Goal: Task Accomplishment & Management: Complete application form

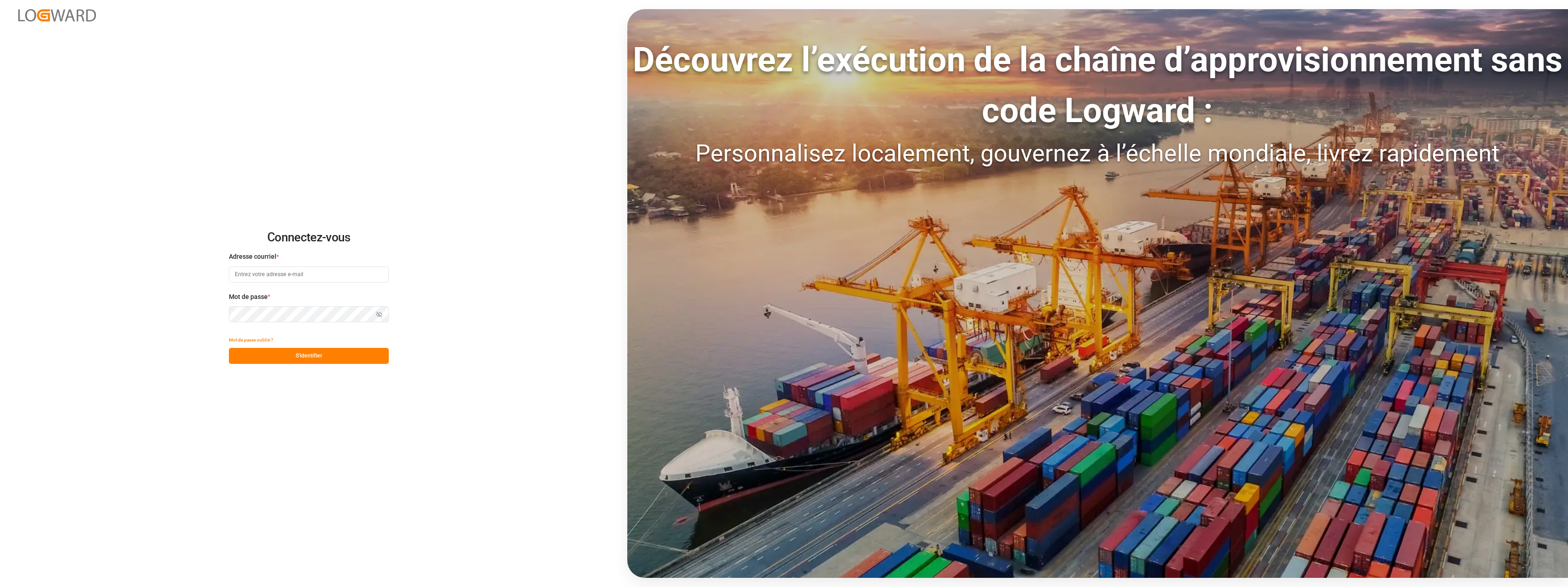
type input "[EMAIL_ADDRESS][DOMAIN_NAME]"
click at [307, 356] on button "S'identifier" at bounding box center [309, 356] width 160 height 16
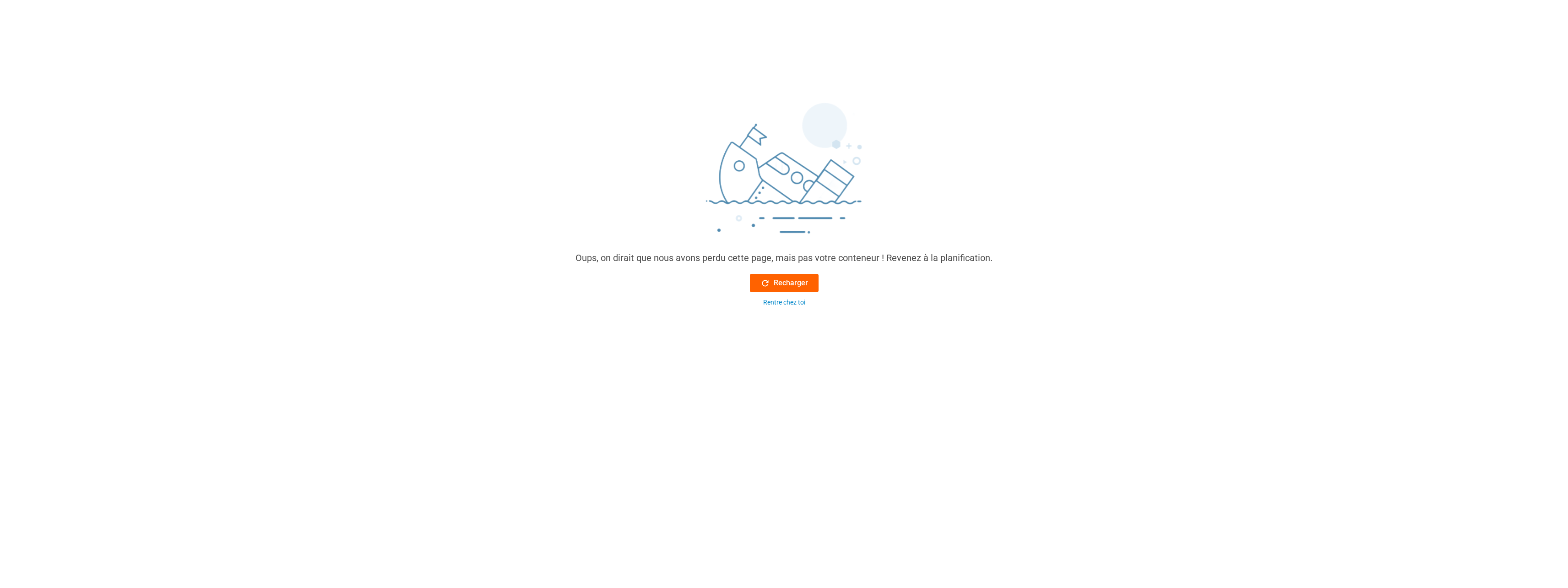
click at [764, 282] on icon at bounding box center [765, 283] width 10 height 10
click at [786, 284] on font "Recharger" at bounding box center [790, 283] width 34 height 11
click at [786, 284] on font "Recharger" at bounding box center [790, 283] width 34 height 11
click at [784, 284] on font "Recharger" at bounding box center [790, 283] width 34 height 11
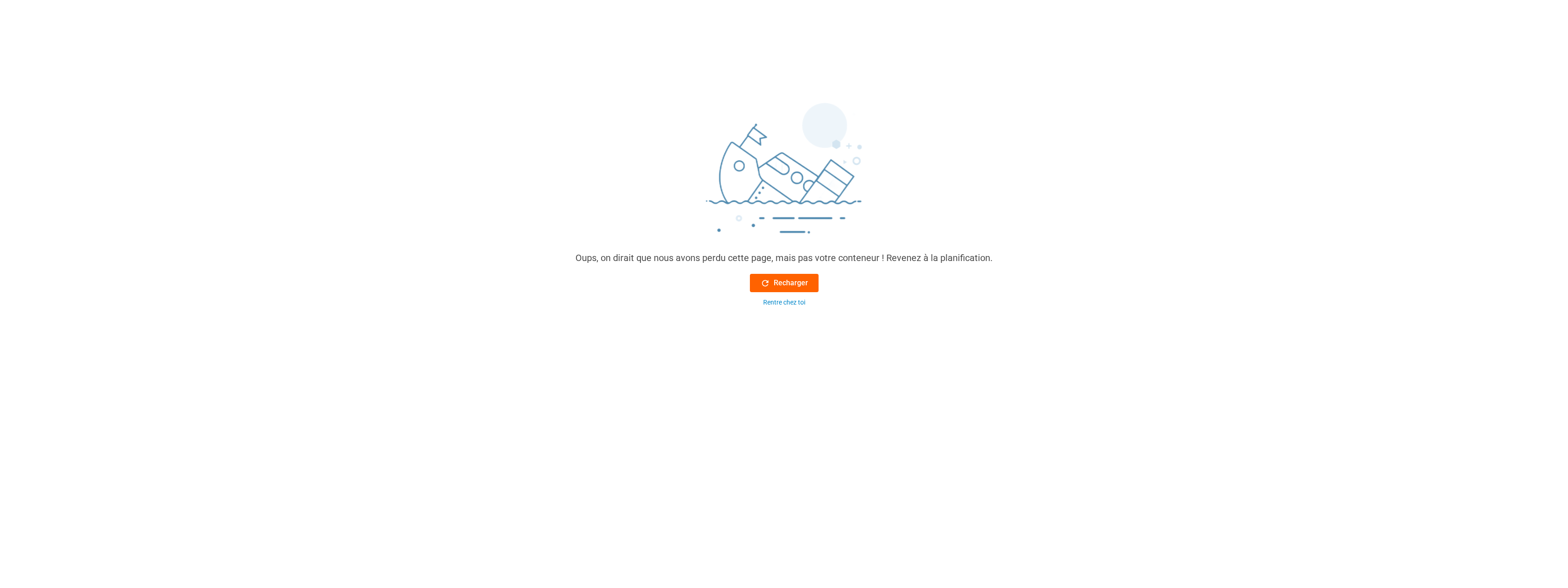
click at [784, 284] on font "Recharger" at bounding box center [790, 283] width 34 height 11
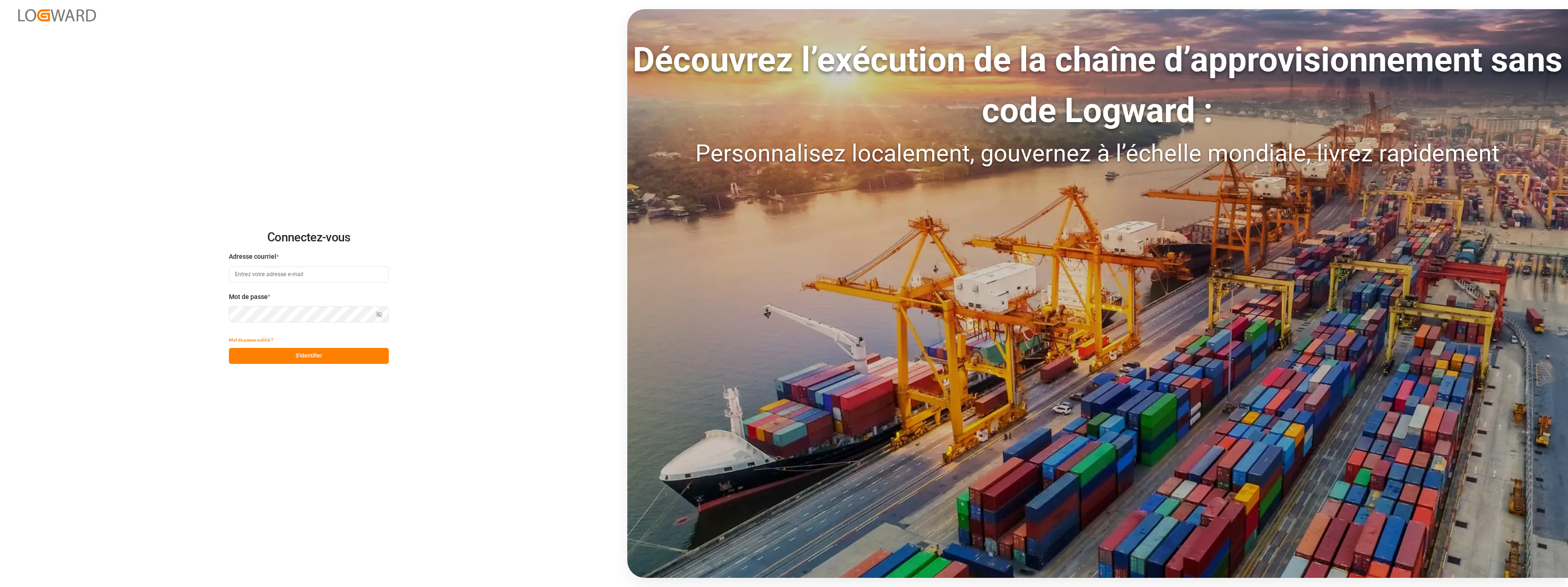
type input "[EMAIL_ADDRESS][DOMAIN_NAME]"
click at [303, 358] on button "S'identifier" at bounding box center [309, 356] width 160 height 16
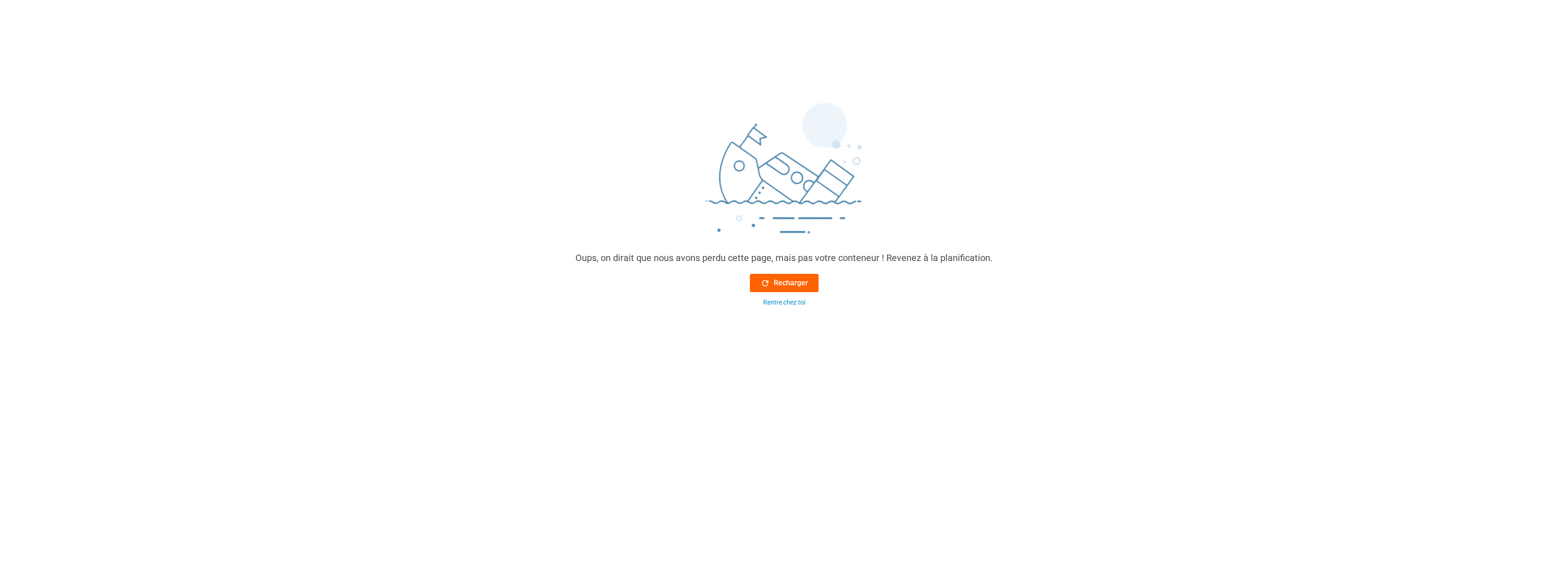
click at [798, 280] on font "Recharger" at bounding box center [790, 283] width 34 height 11
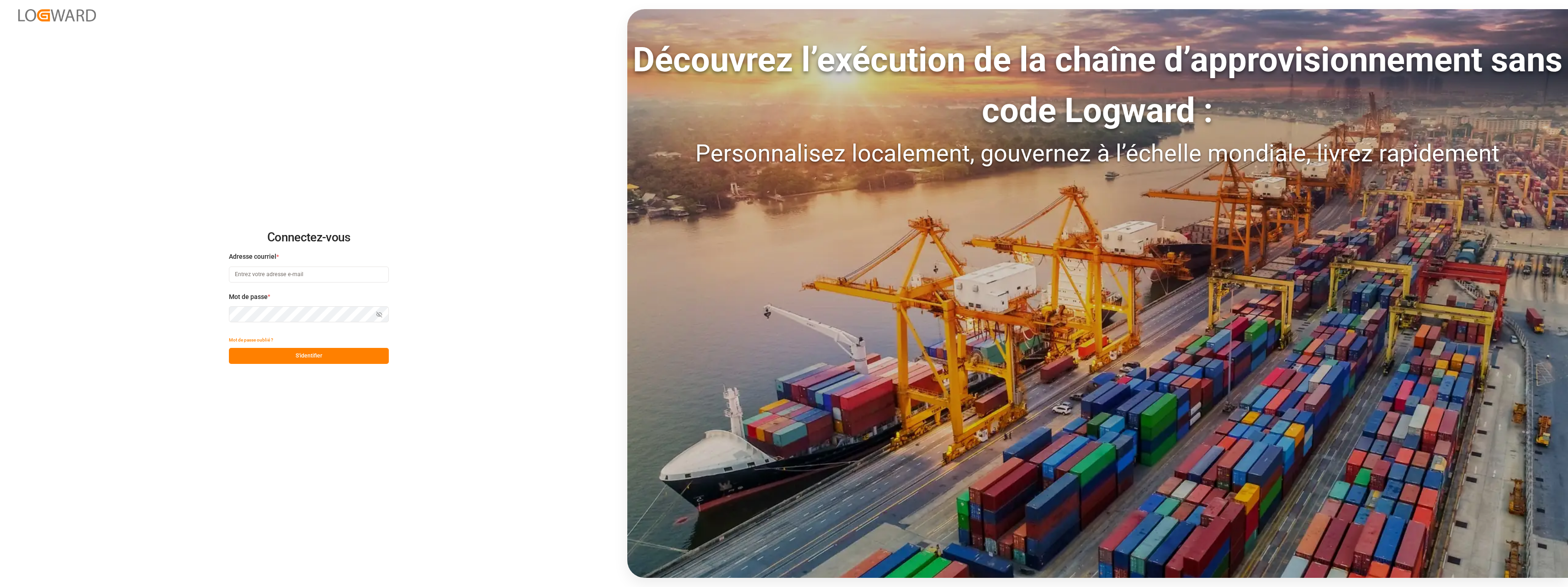
type input "[EMAIL_ADDRESS][DOMAIN_NAME]"
click at [319, 354] on button "S'identifier" at bounding box center [309, 356] width 160 height 16
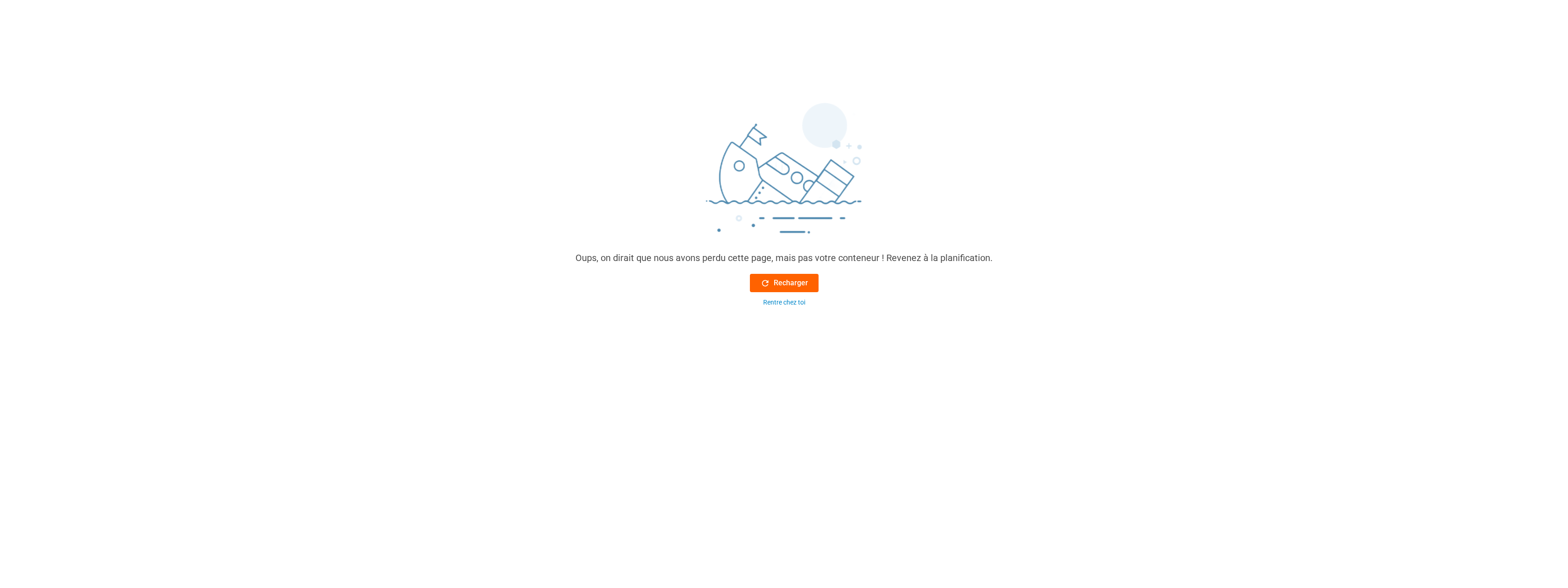
click at [775, 284] on font "Recharger" at bounding box center [790, 283] width 34 height 11
click at [786, 282] on font "Recharger" at bounding box center [790, 283] width 34 height 11
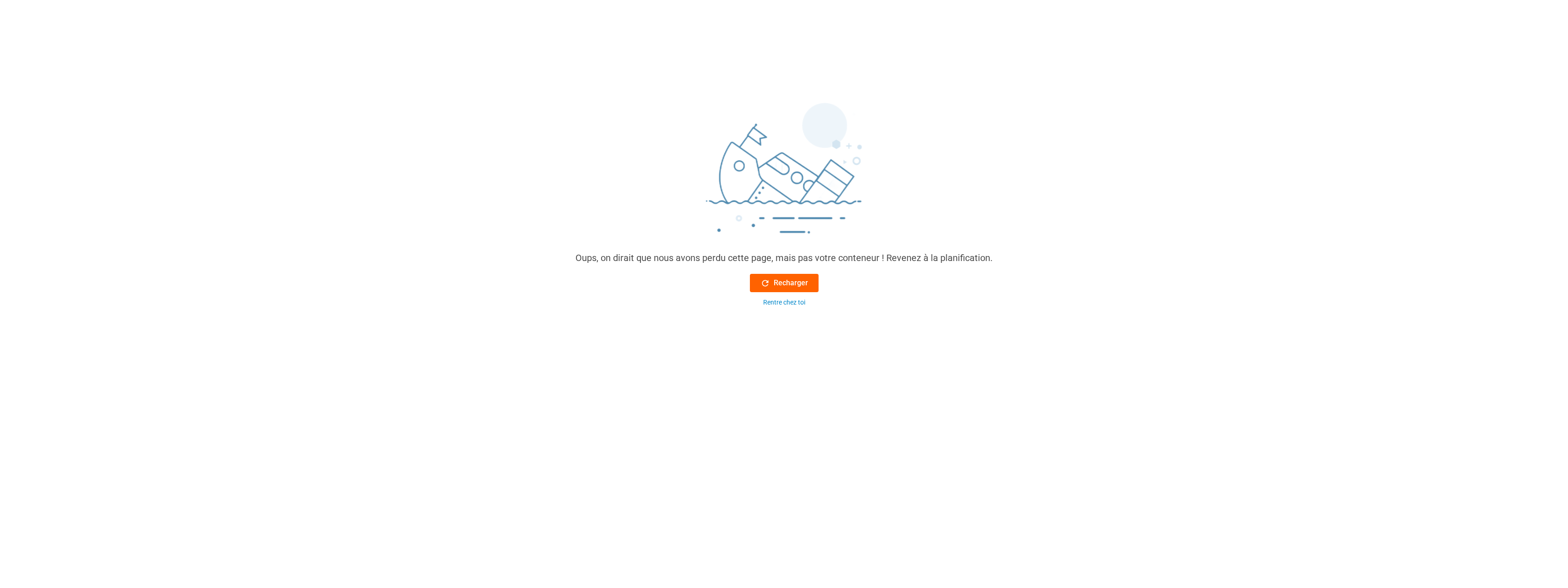
click at [786, 282] on font "Recharger" at bounding box center [790, 283] width 34 height 11
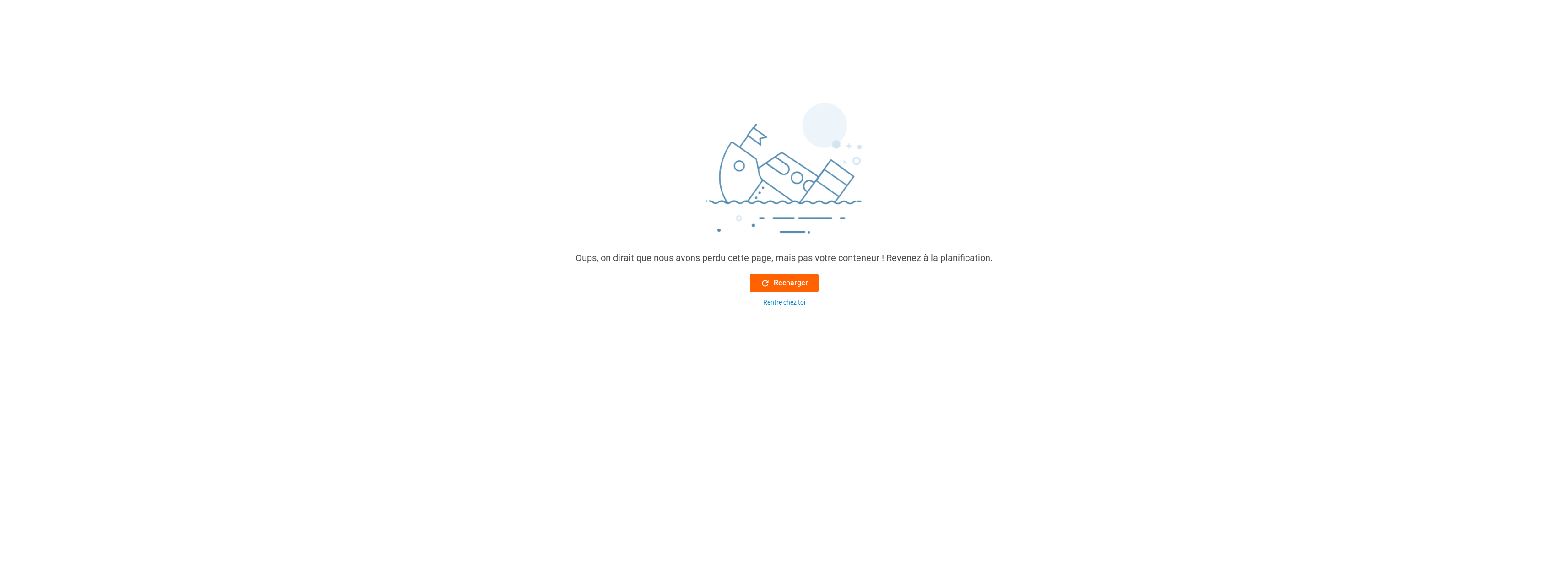
click at [786, 282] on font "Recharger" at bounding box center [790, 283] width 34 height 11
click at [793, 284] on font "Recharger" at bounding box center [790, 283] width 34 height 11
click at [786, 277] on button "Recharger" at bounding box center [784, 283] width 69 height 18
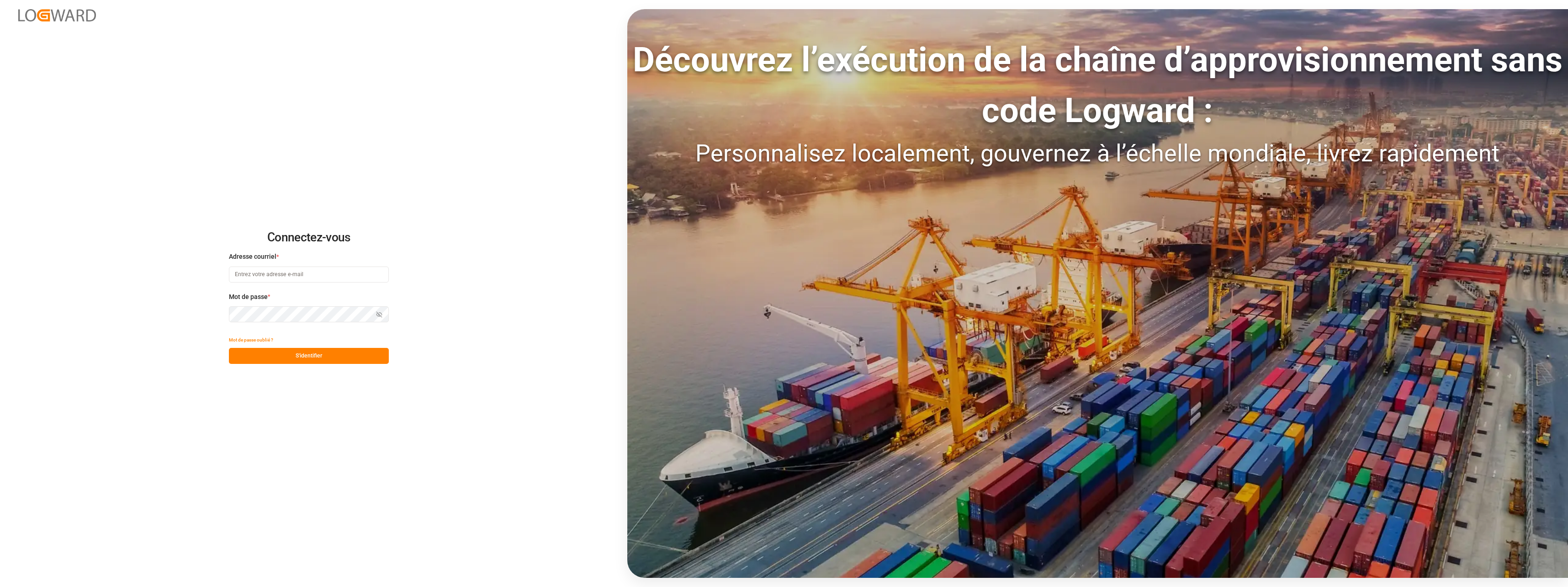
type input "[EMAIL_ADDRESS][DOMAIN_NAME]"
click at [377, 314] on div "Afficher le mot de passe" at bounding box center [309, 314] width 160 height 16
click at [377, 314] on icon "button" at bounding box center [379, 314] width 4 height 3
click at [306, 357] on button "S'identifier" at bounding box center [309, 356] width 160 height 16
type input "[EMAIL_ADDRESS][DOMAIN_NAME]"
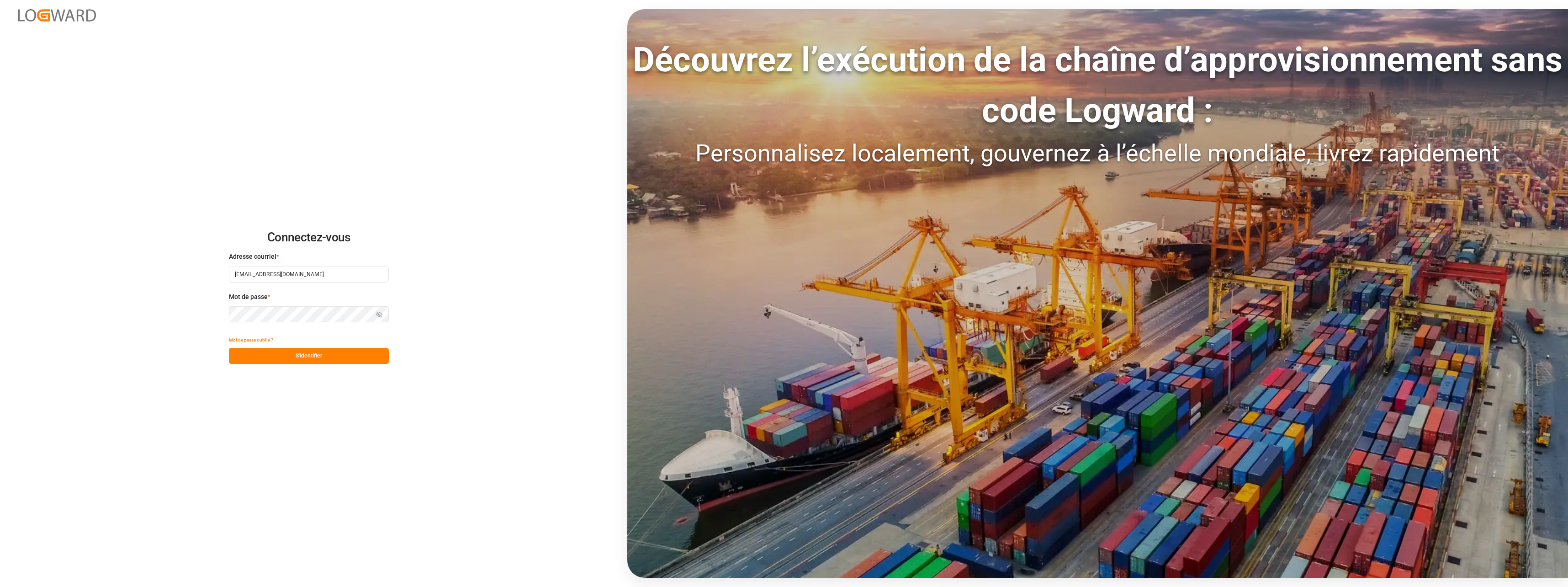
click at [286, 357] on button "S'identifier" at bounding box center [309, 356] width 160 height 16
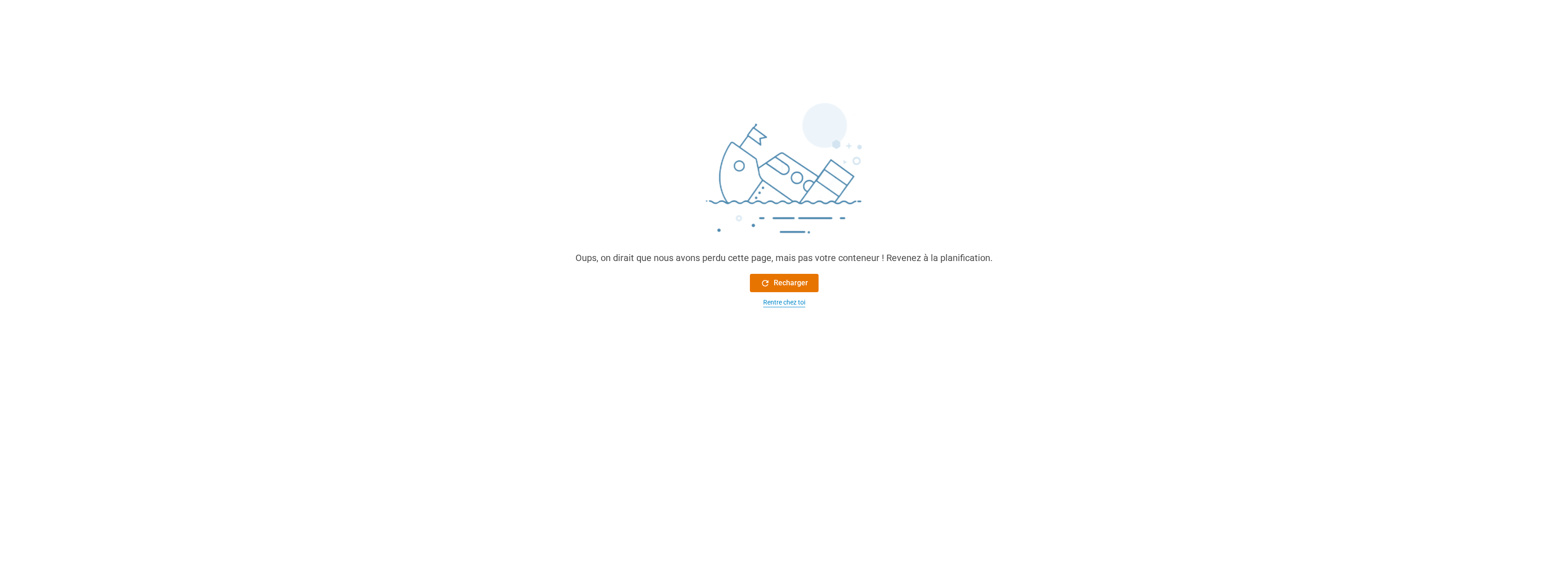
click at [773, 304] on div "Rentre chez toi" at bounding box center [784, 303] width 42 height 10
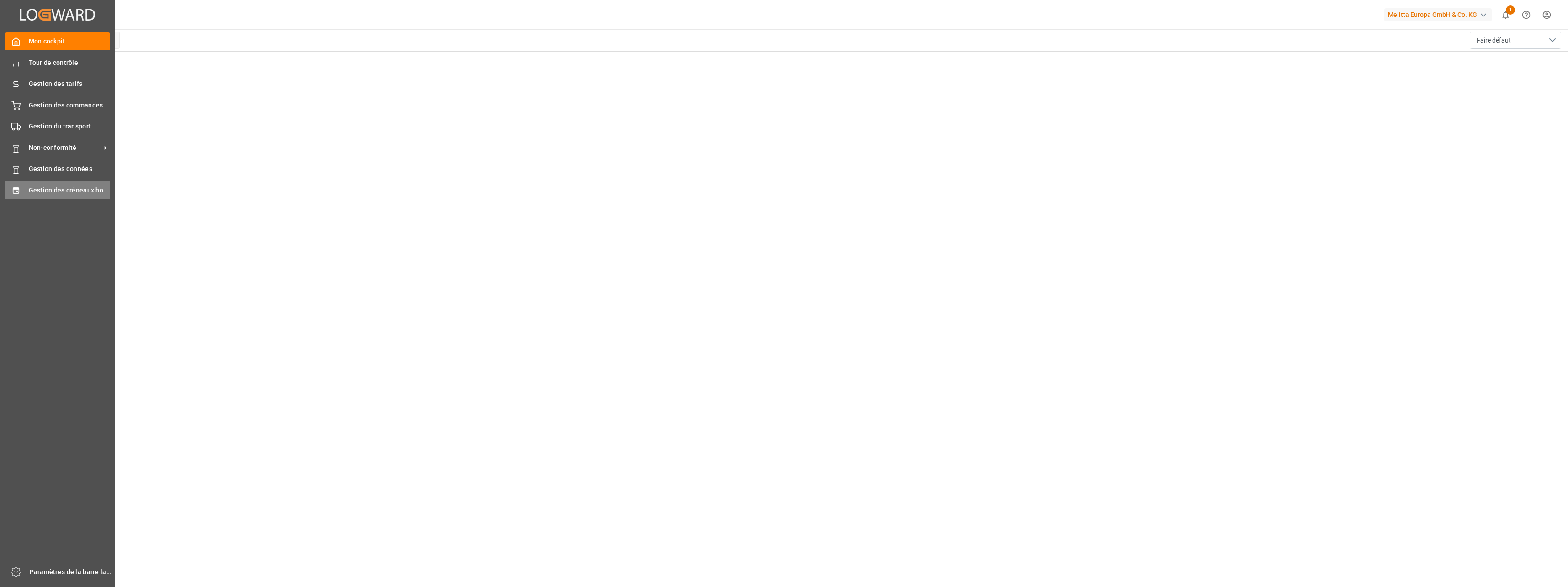
click at [47, 188] on span "Gestion des créneaux horaires" at bounding box center [69, 191] width 82 height 10
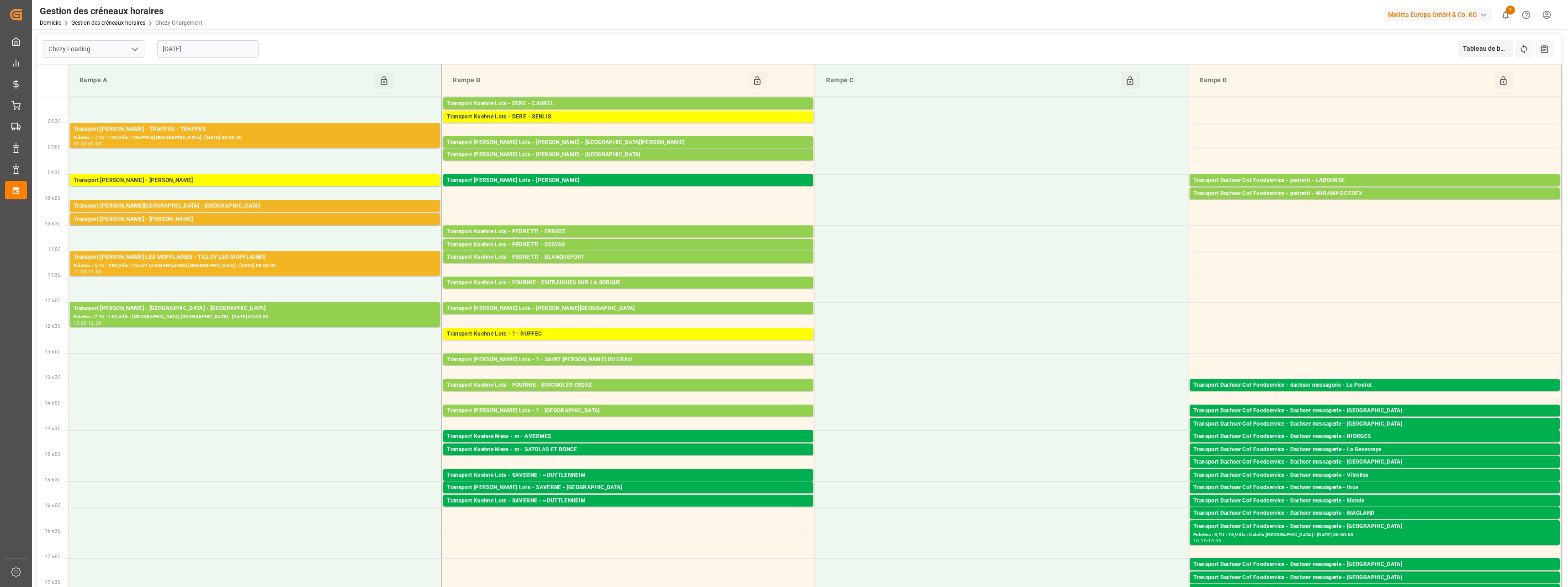
click at [133, 50] on icon "Ouvrir le menu" at bounding box center [135, 49] width 11 height 11
click at [93, 91] on div "Déchargement de Chezy" at bounding box center [93, 90] width 100 height 21
type input "Chezy Unloading"
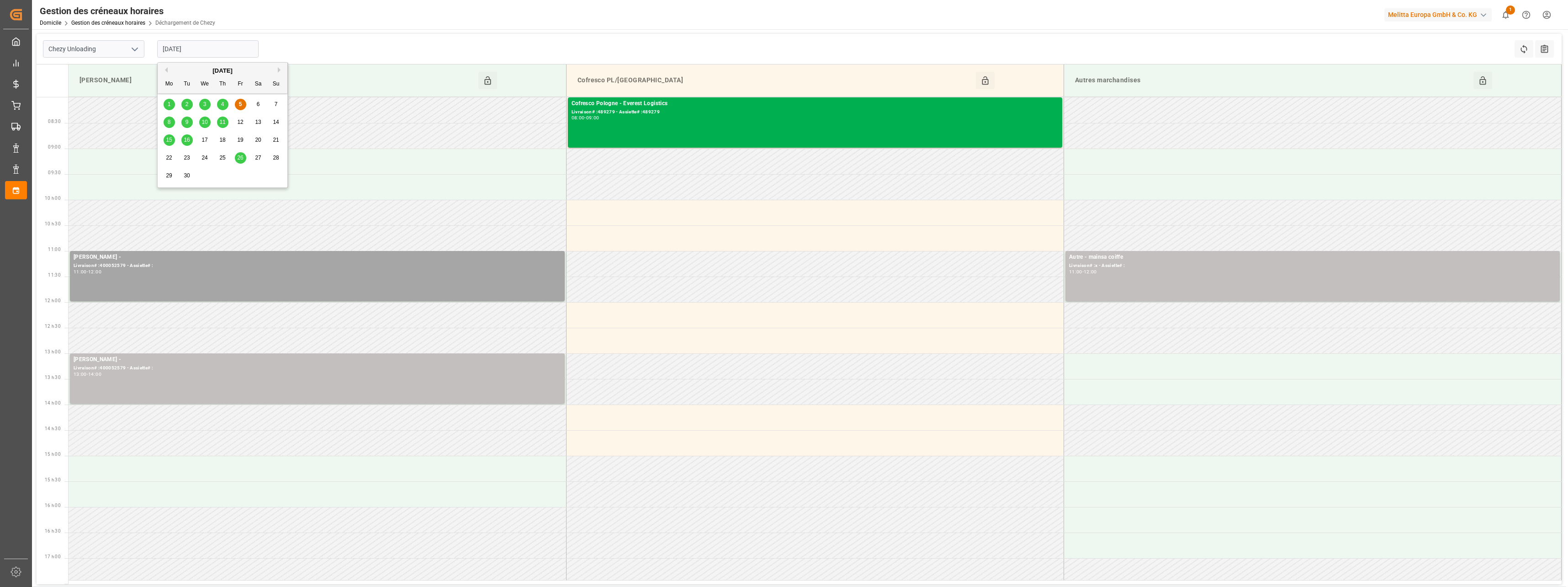
click at [208, 49] on input "[DATE]" at bounding box center [208, 49] width 102 height 18
click at [166, 124] on div "8" at bounding box center [169, 122] width 12 height 11
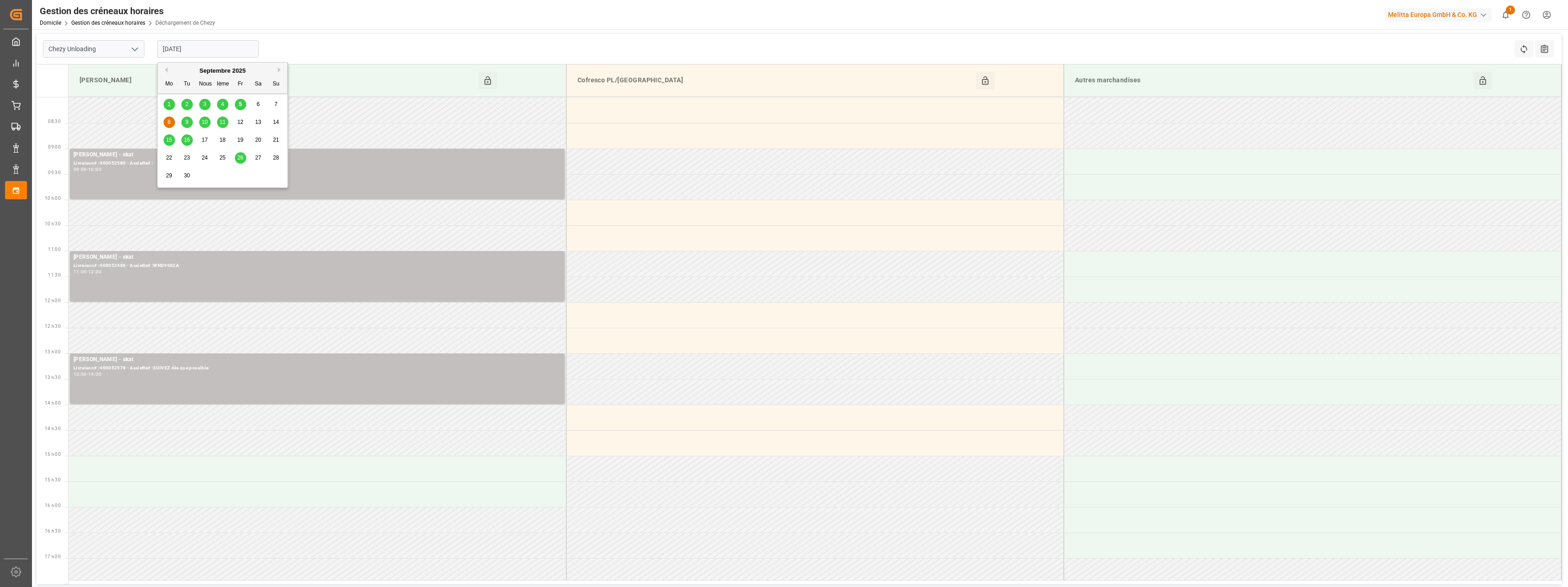
click at [197, 54] on input "[DATE]" at bounding box center [208, 49] width 102 height 18
click at [220, 103] on div "4" at bounding box center [223, 105] width 12 height 11
type input "[DATE]"
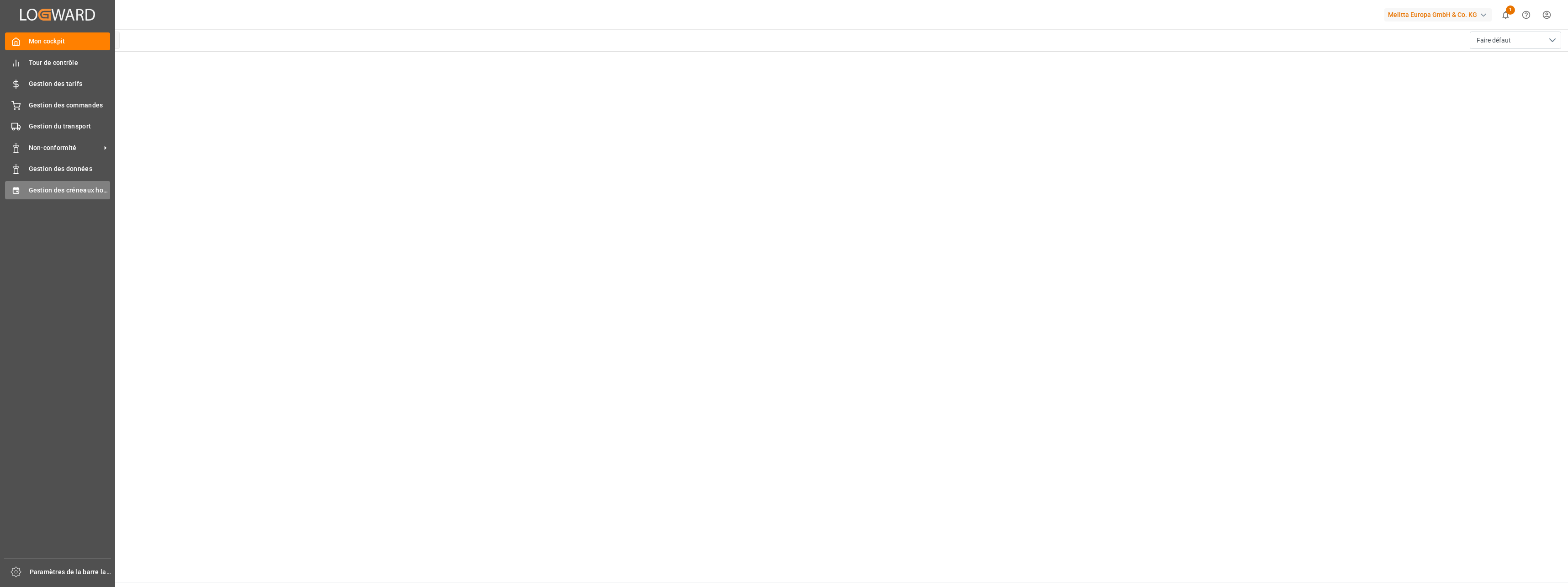
click at [68, 193] on span "Gestion des créneaux horaires" at bounding box center [69, 191] width 82 height 10
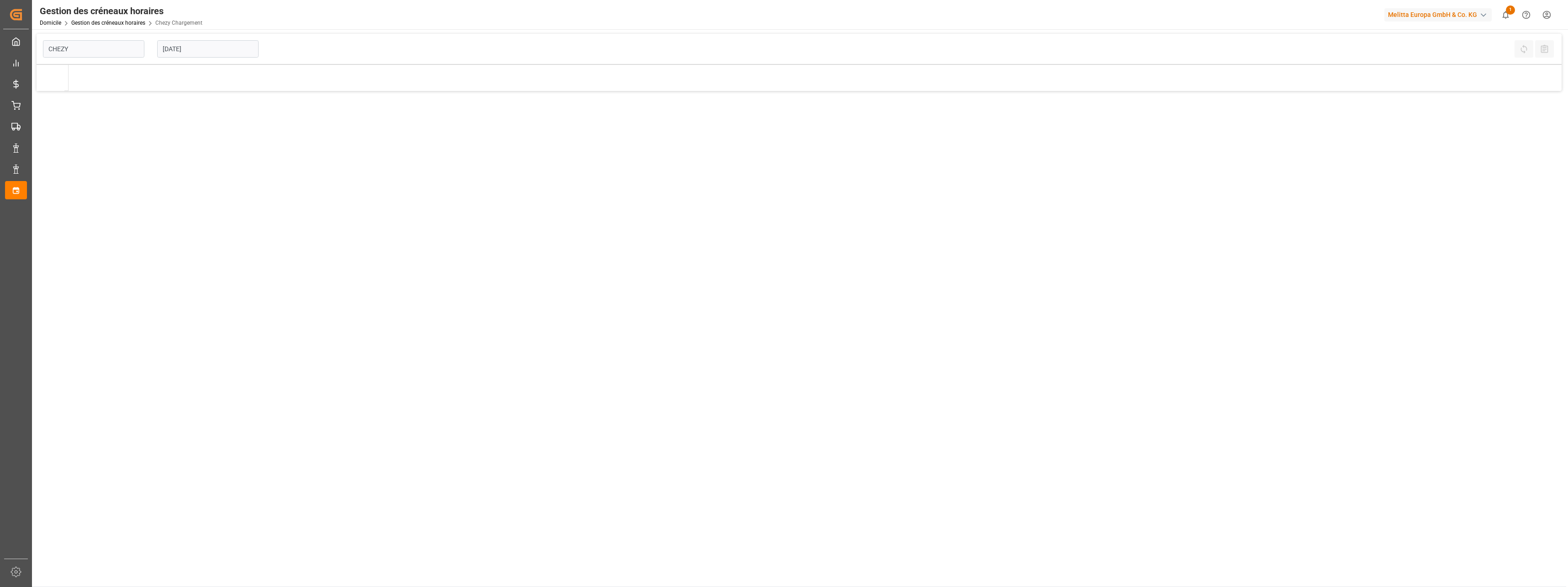
type input "Chezy Loading"
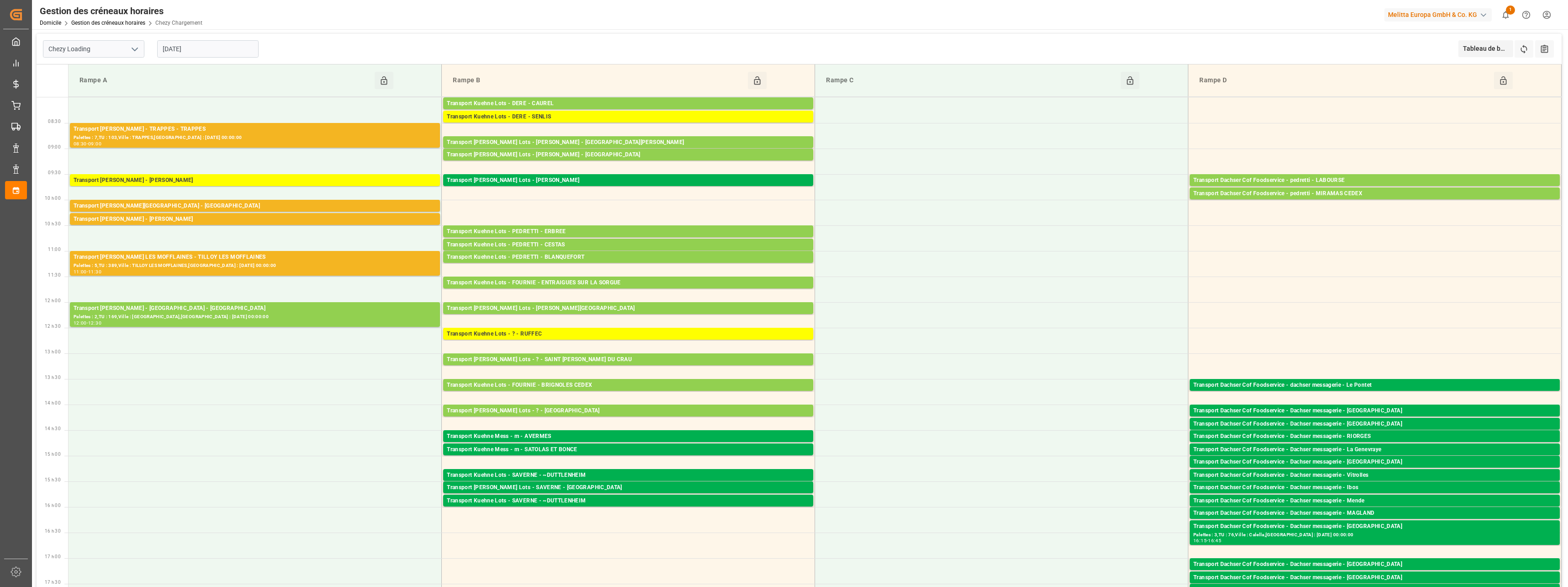
click at [209, 43] on input "[DATE]" at bounding box center [208, 49] width 102 height 18
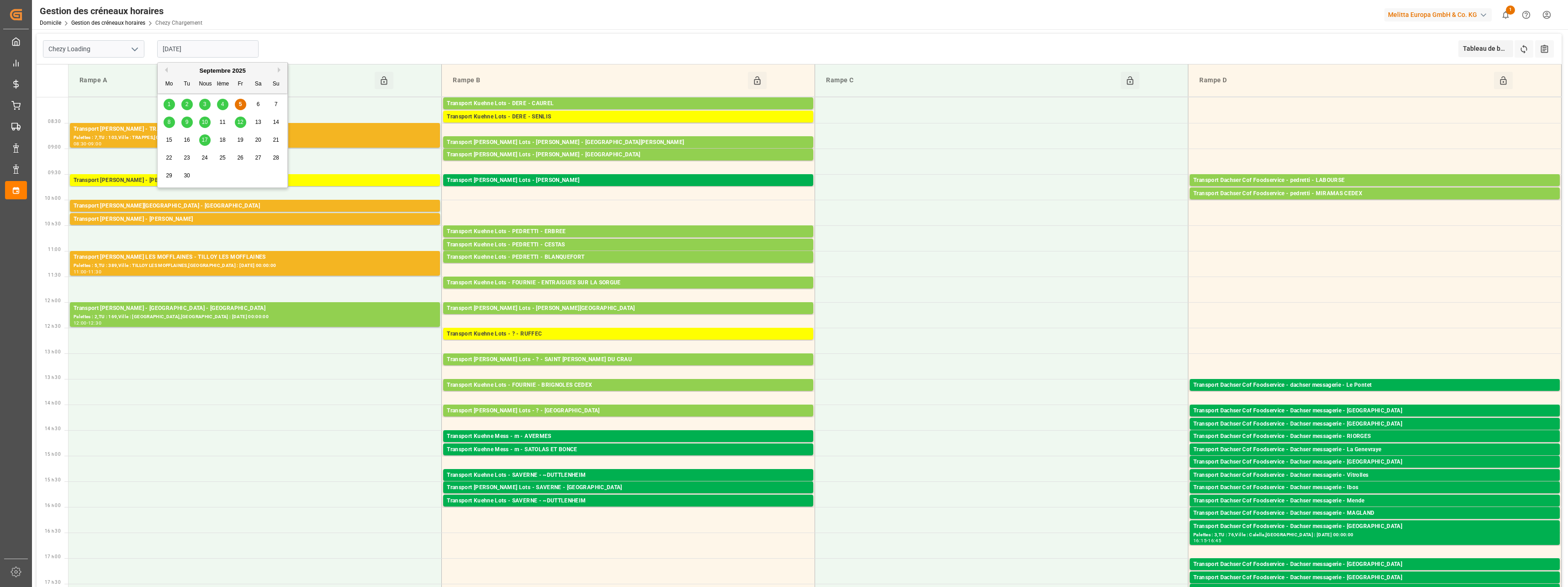
click at [171, 120] on div "8" at bounding box center [169, 122] width 12 height 11
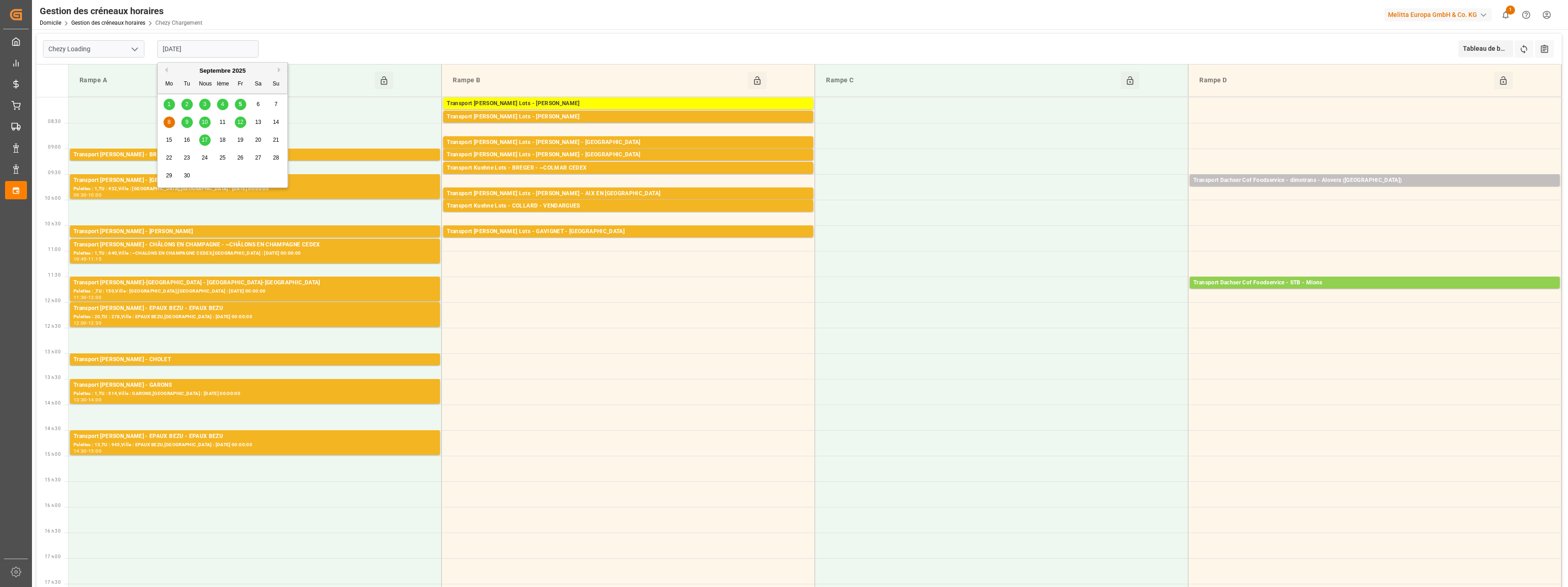
click at [197, 54] on input "[DATE]" at bounding box center [208, 49] width 102 height 18
click at [240, 106] on span "5" at bounding box center [240, 104] width 3 height 7
type input "[DATE]"
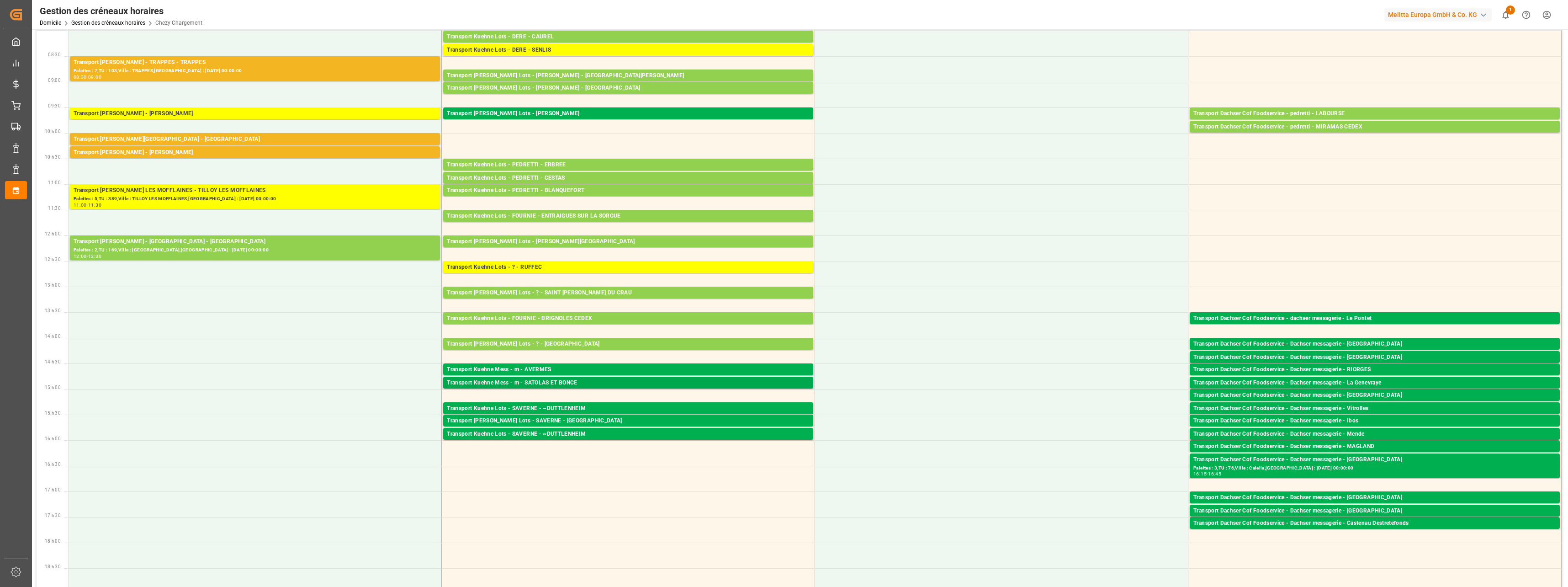
scroll to position [46, 0]
